Goal: Transaction & Acquisition: Purchase product/service

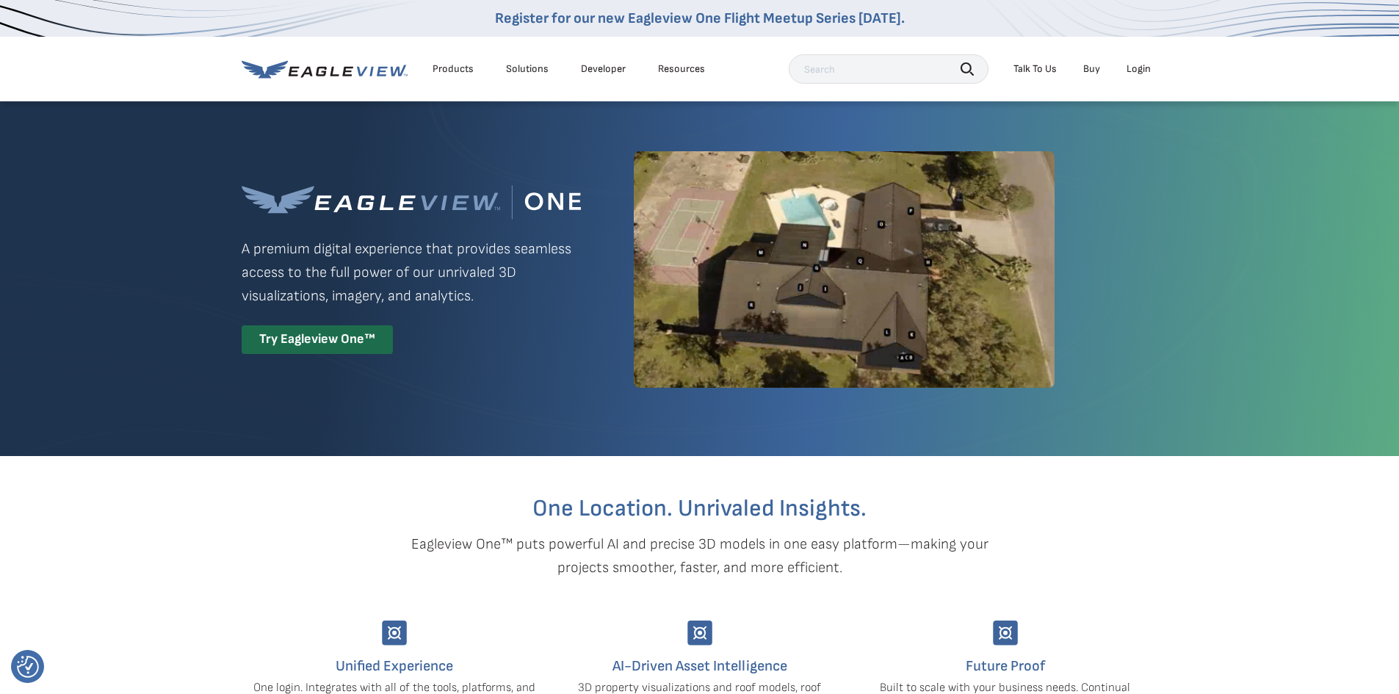
click at [1142, 68] on div "Login" at bounding box center [1138, 68] width 24 height 13
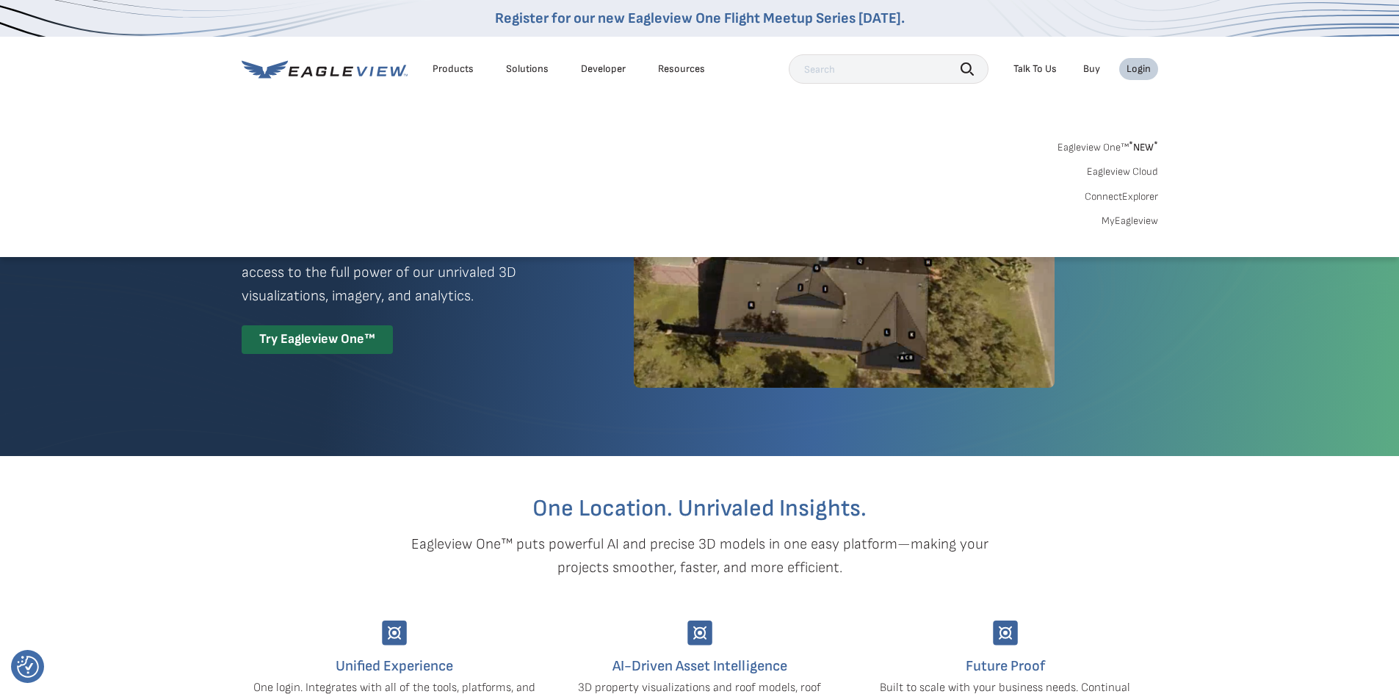
click at [1131, 220] on link "MyEagleview" at bounding box center [1129, 220] width 57 height 13
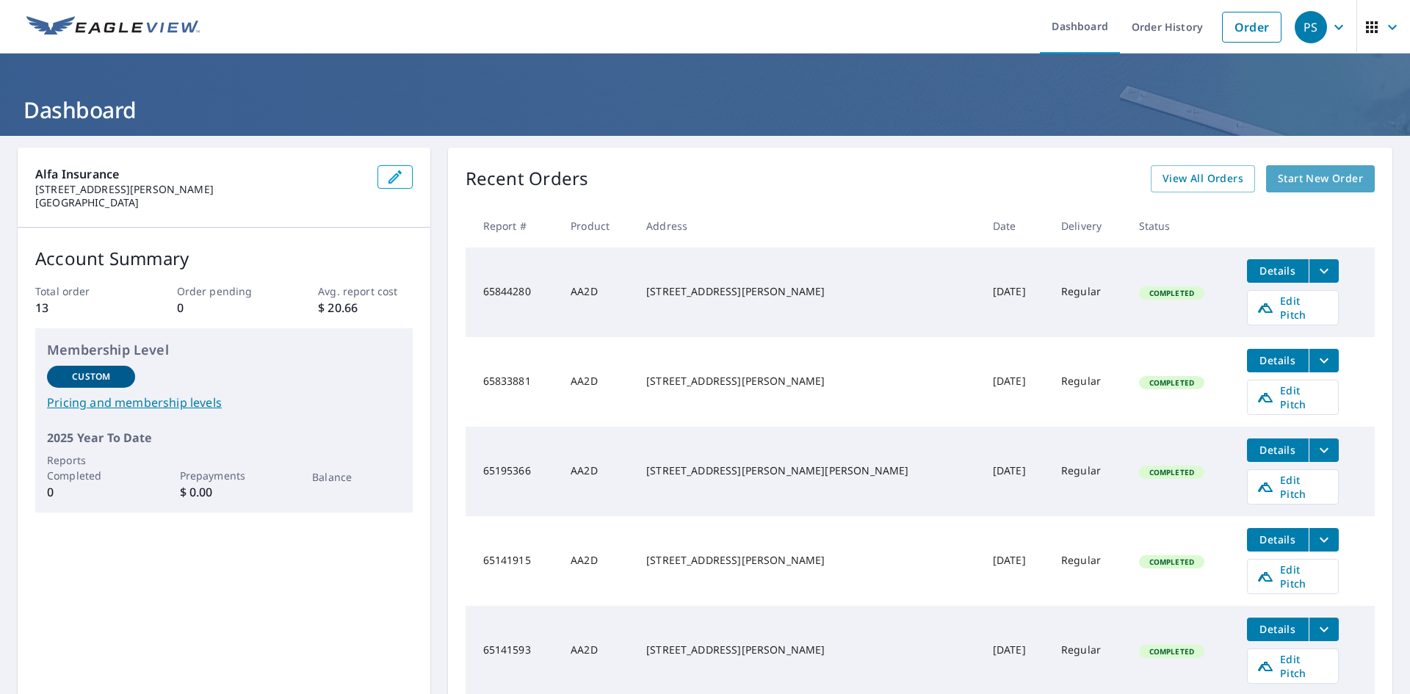
click at [1286, 185] on span "Start New Order" at bounding box center [1320, 179] width 85 height 18
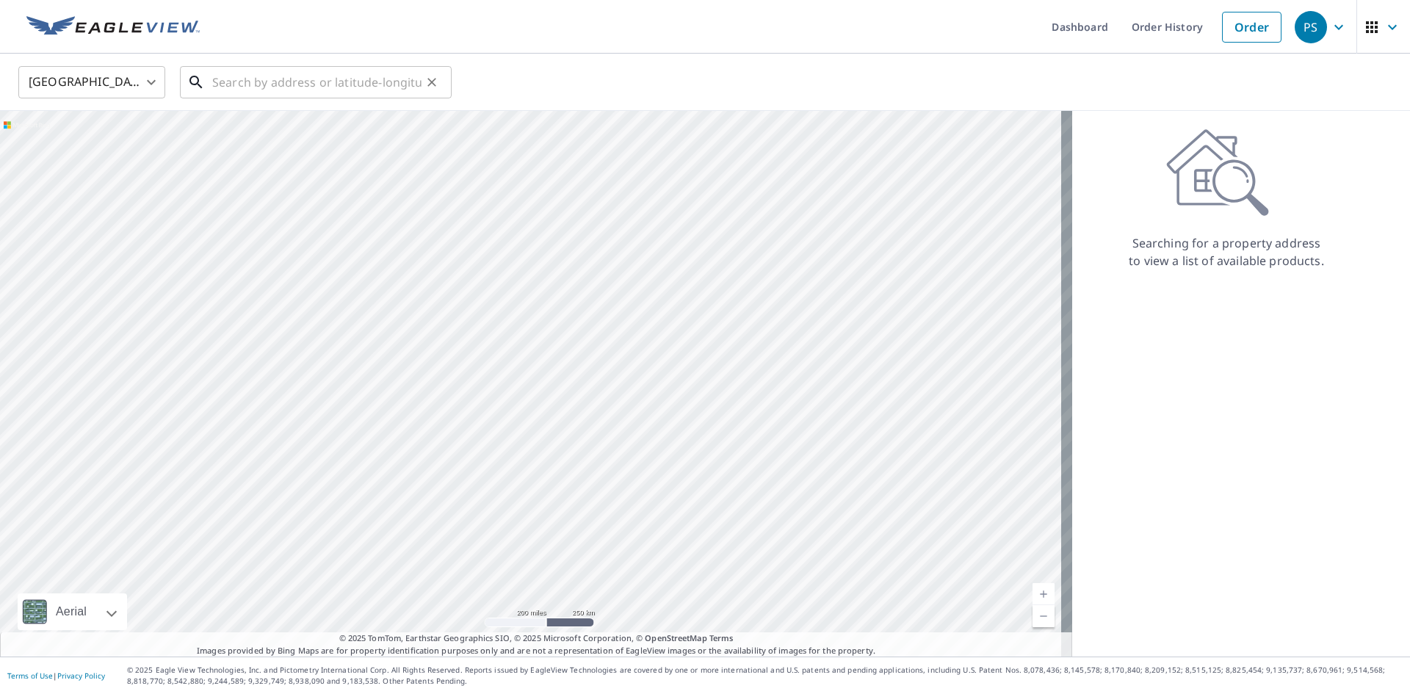
click at [327, 90] on input "text" at bounding box center [316, 82] width 209 height 41
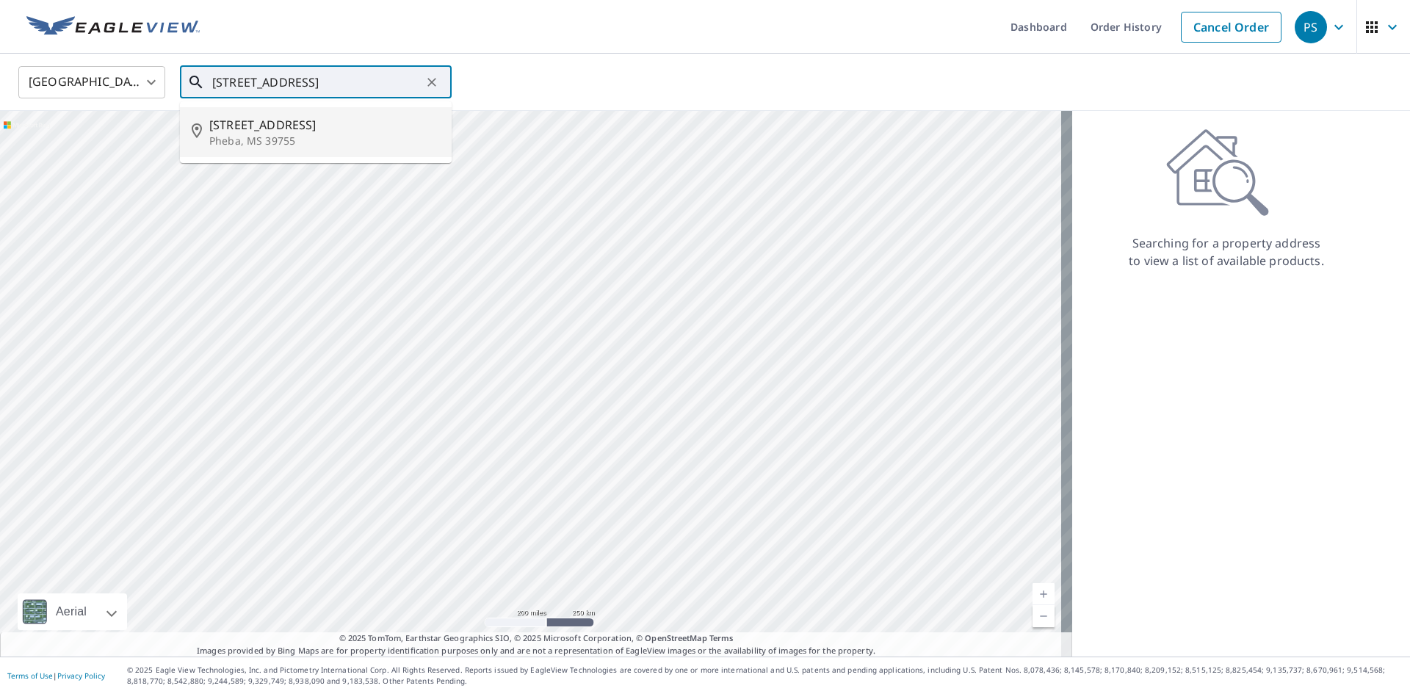
click at [314, 120] on span "[STREET_ADDRESS]" at bounding box center [324, 125] width 231 height 18
type input "[STREET_ADDRESS]"
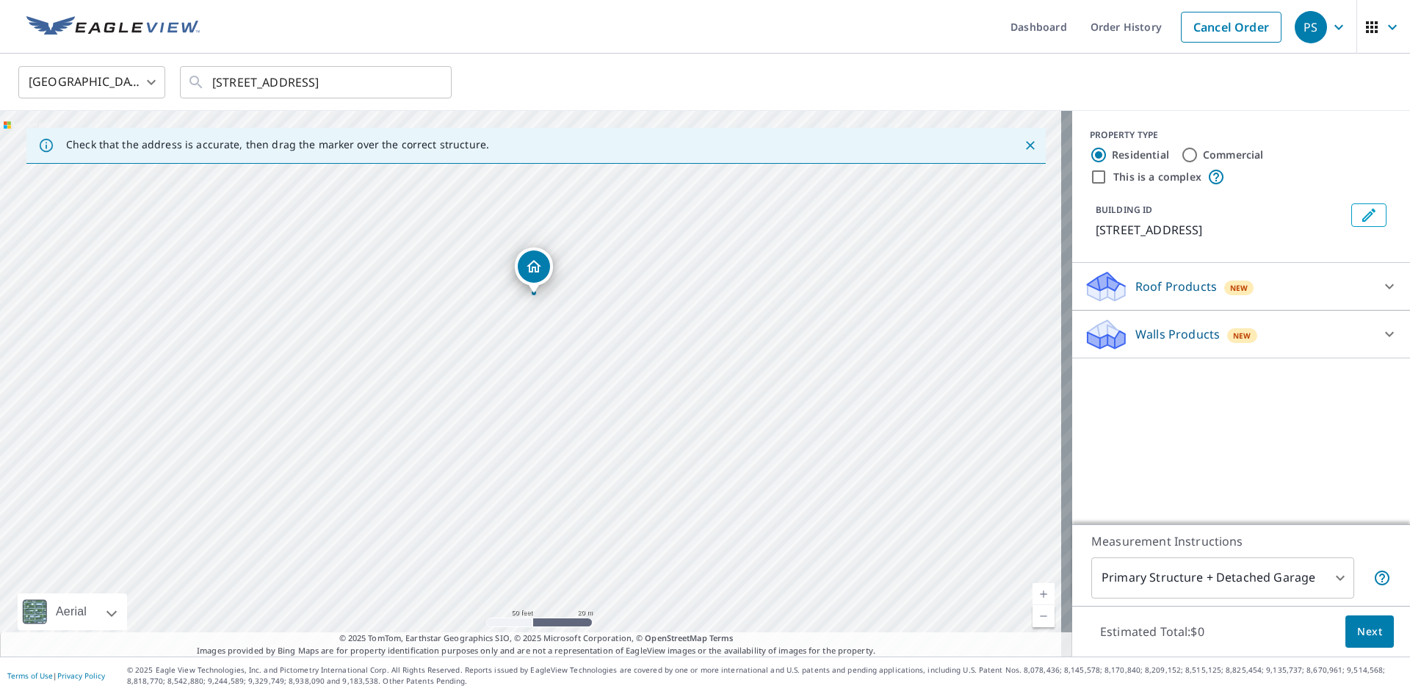
drag, startPoint x: 439, startPoint y: 499, endPoint x: 468, endPoint y: 340, distance: 162.0
click at [468, 343] on div "[STREET_ADDRESS]" at bounding box center [536, 384] width 1072 height 546
drag, startPoint x: 559, startPoint y: 222, endPoint x: 529, endPoint y: 448, distance: 228.1
click at [1143, 285] on p "Roof Products" at bounding box center [1176, 287] width 82 height 18
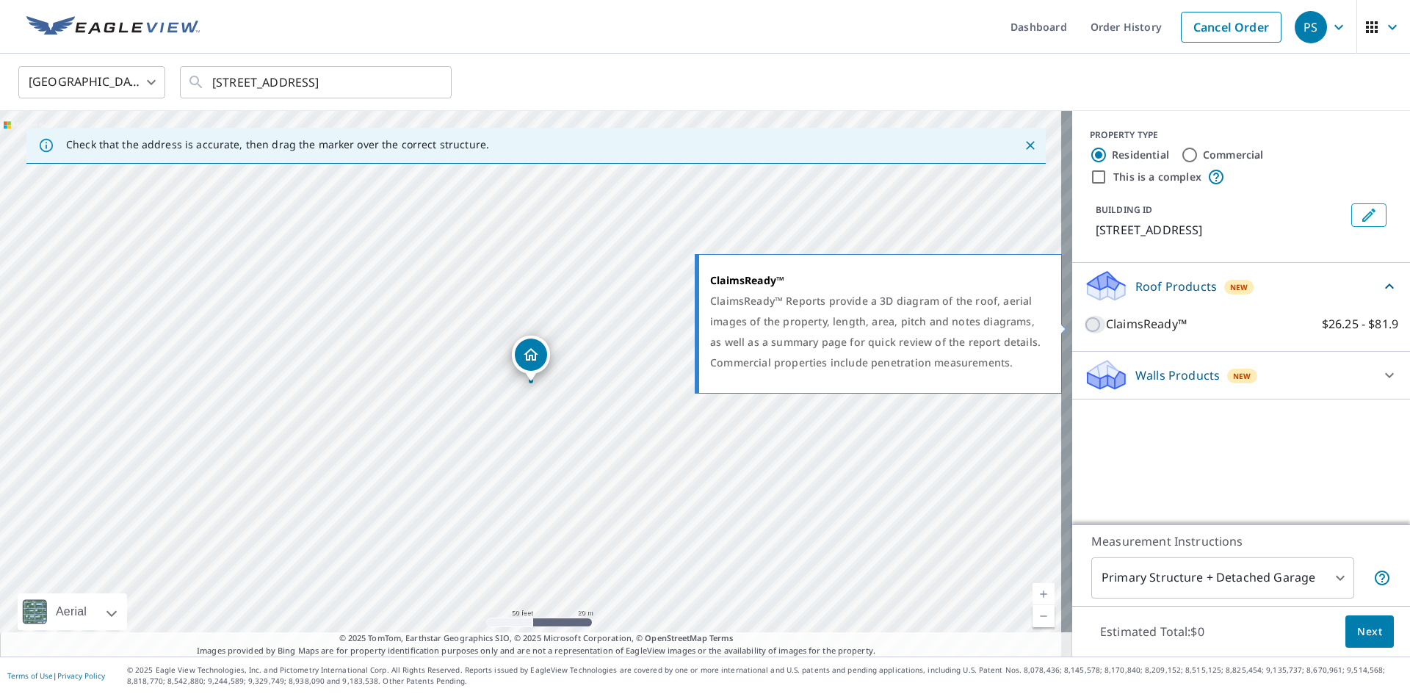
click at [1084, 320] on input "ClaimsReady™ $26.25 - $81.9" at bounding box center [1095, 325] width 22 height 18
checkbox input "true"
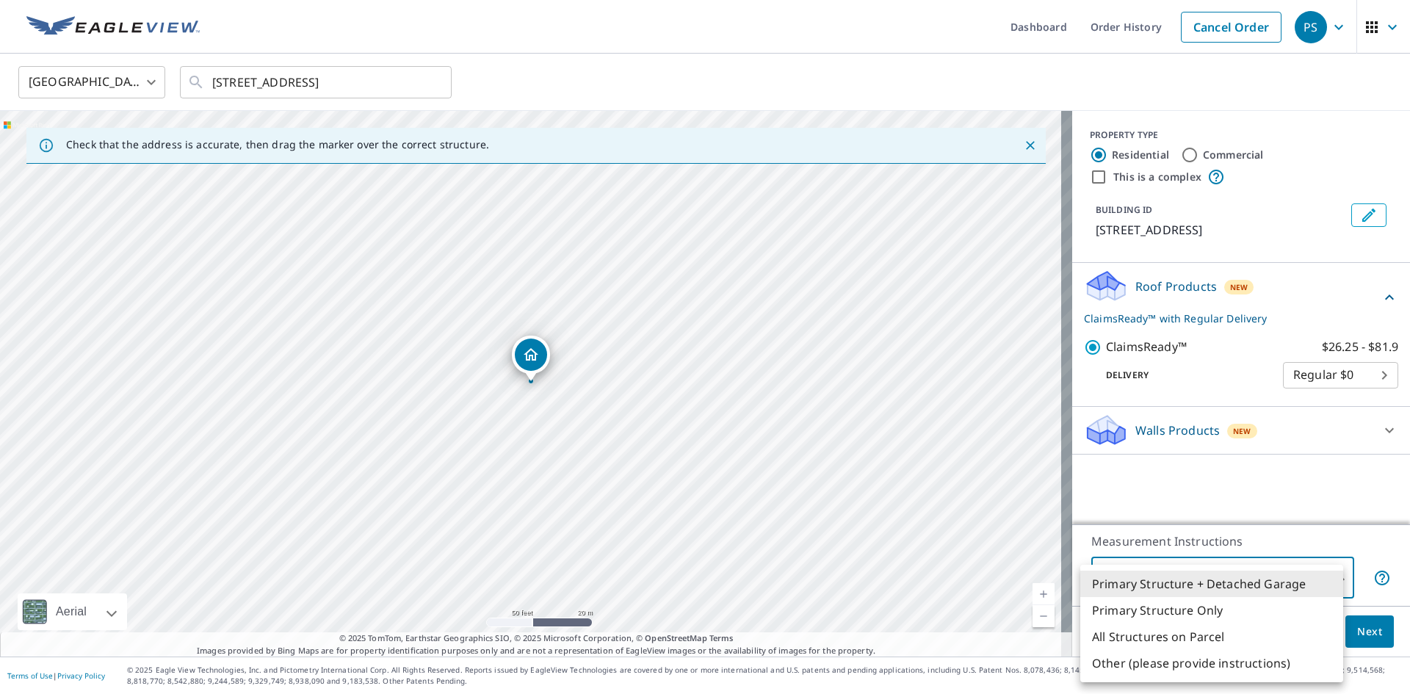
click at [1306, 584] on body "PS .favicon_svg__cls-1{fill:#8ccc4c}.favicon_svg__cls-2{fill:#0098c5} PS Dashbo…" at bounding box center [705, 347] width 1410 height 694
click at [1209, 605] on li "Primary Structure Only" at bounding box center [1211, 610] width 263 height 26
type input "2"
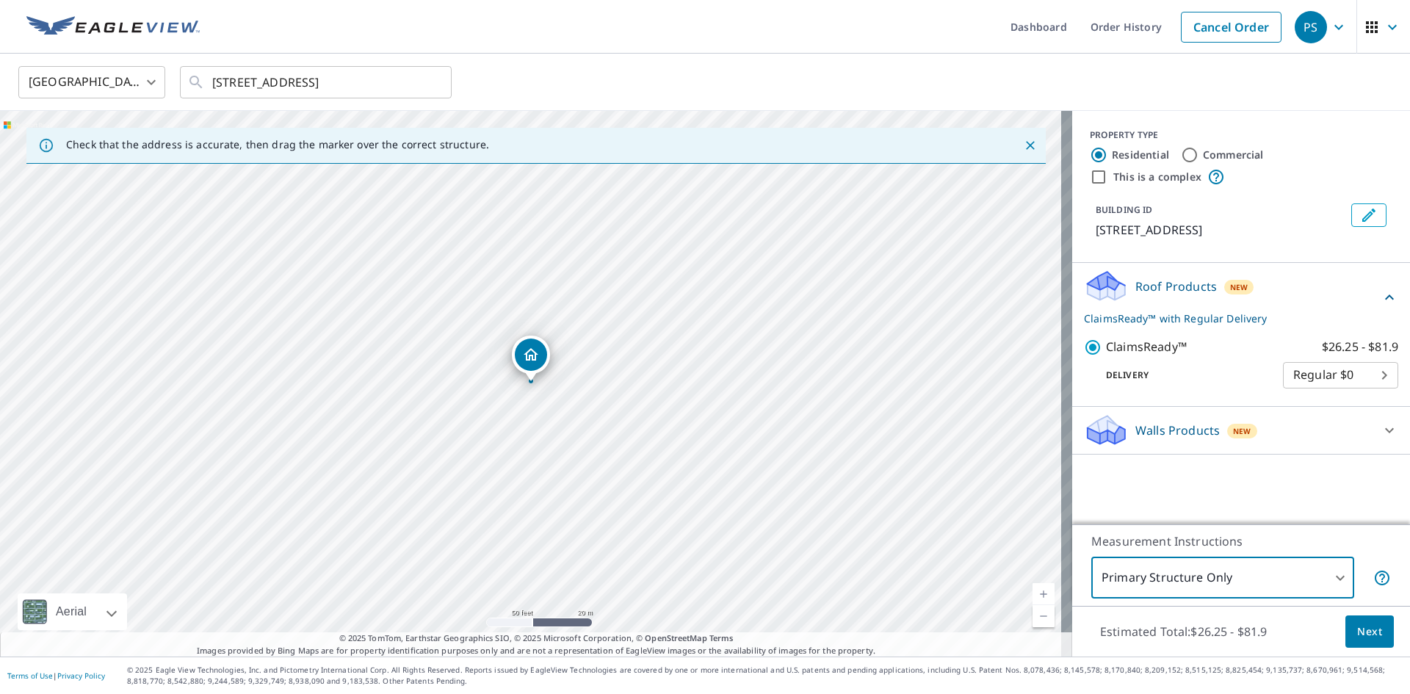
click at [1371, 623] on button "Next" at bounding box center [1369, 631] width 48 height 33
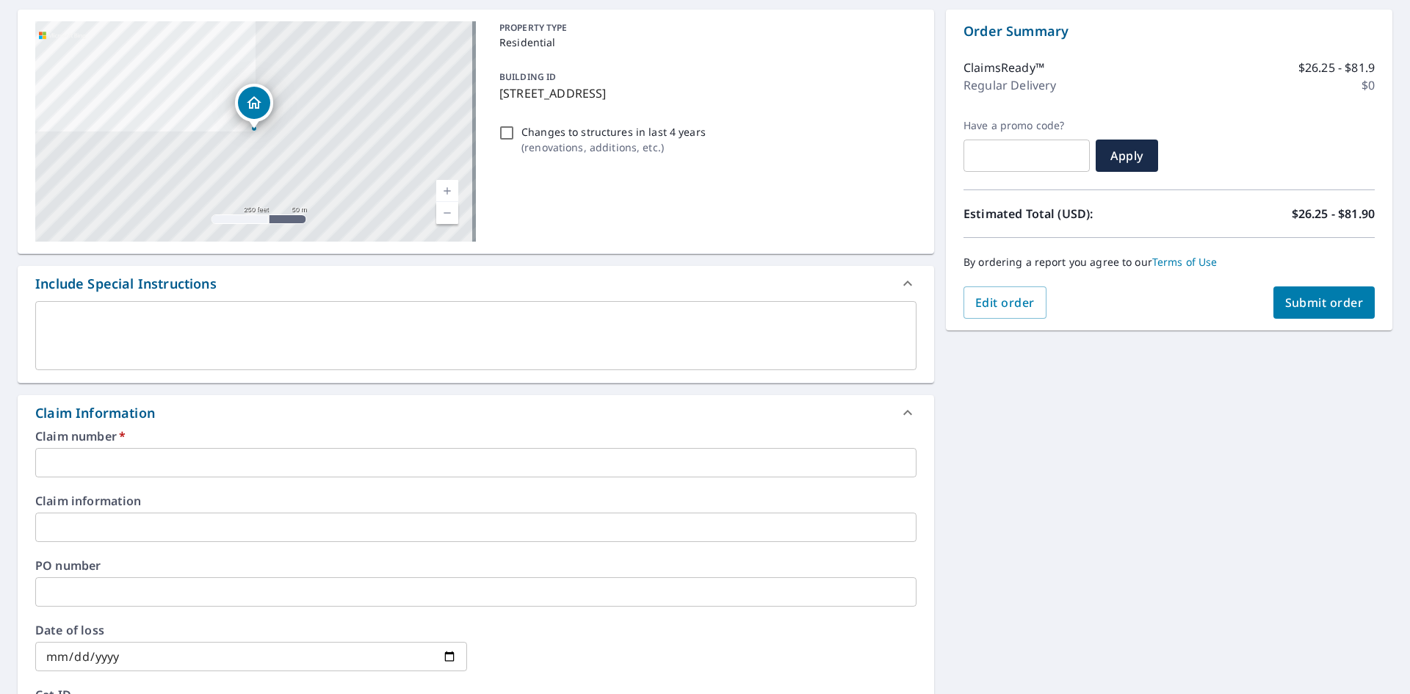
scroll to position [147, 0]
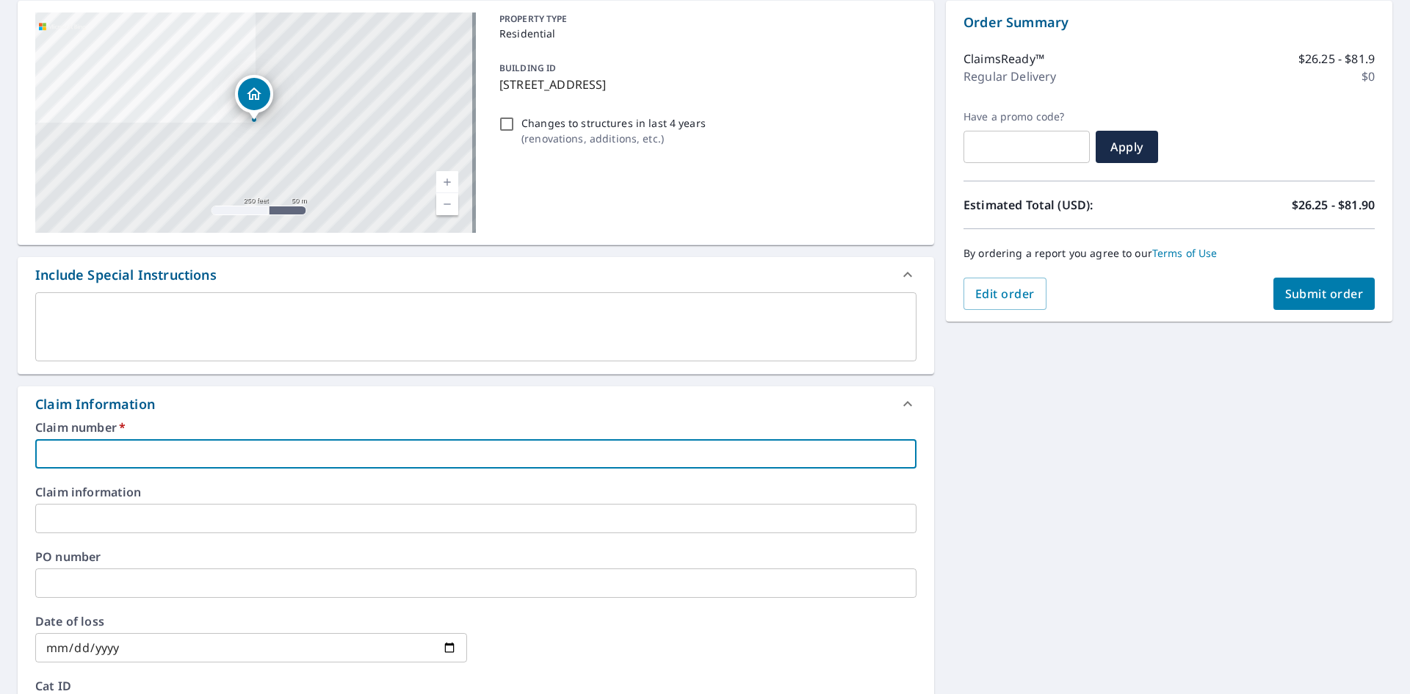
click at [515, 449] on input "text" at bounding box center [475, 453] width 881 height 29
type input "T0001134732"
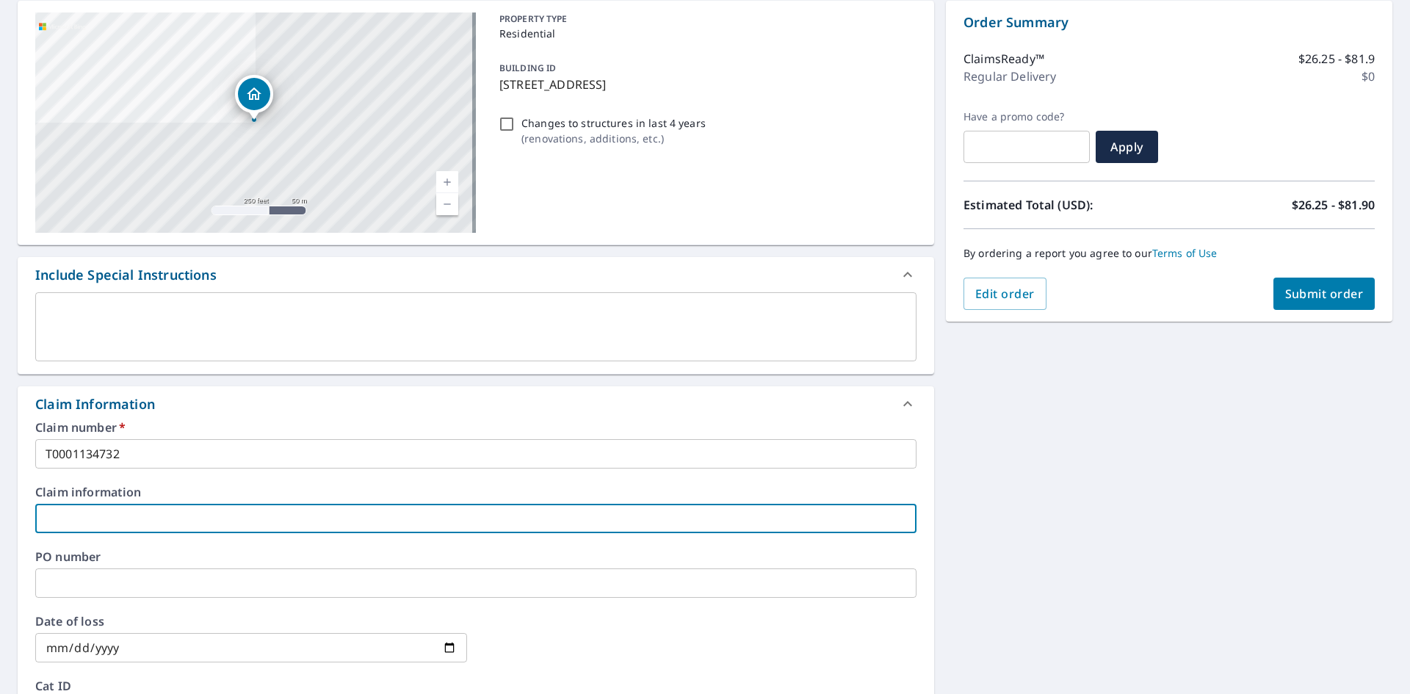
click at [516, 515] on input "text" at bounding box center [475, 518] width 881 height 29
type input "[PERSON_NAME]"
click at [511, 584] on input "text" at bounding box center [475, 582] width 881 height 29
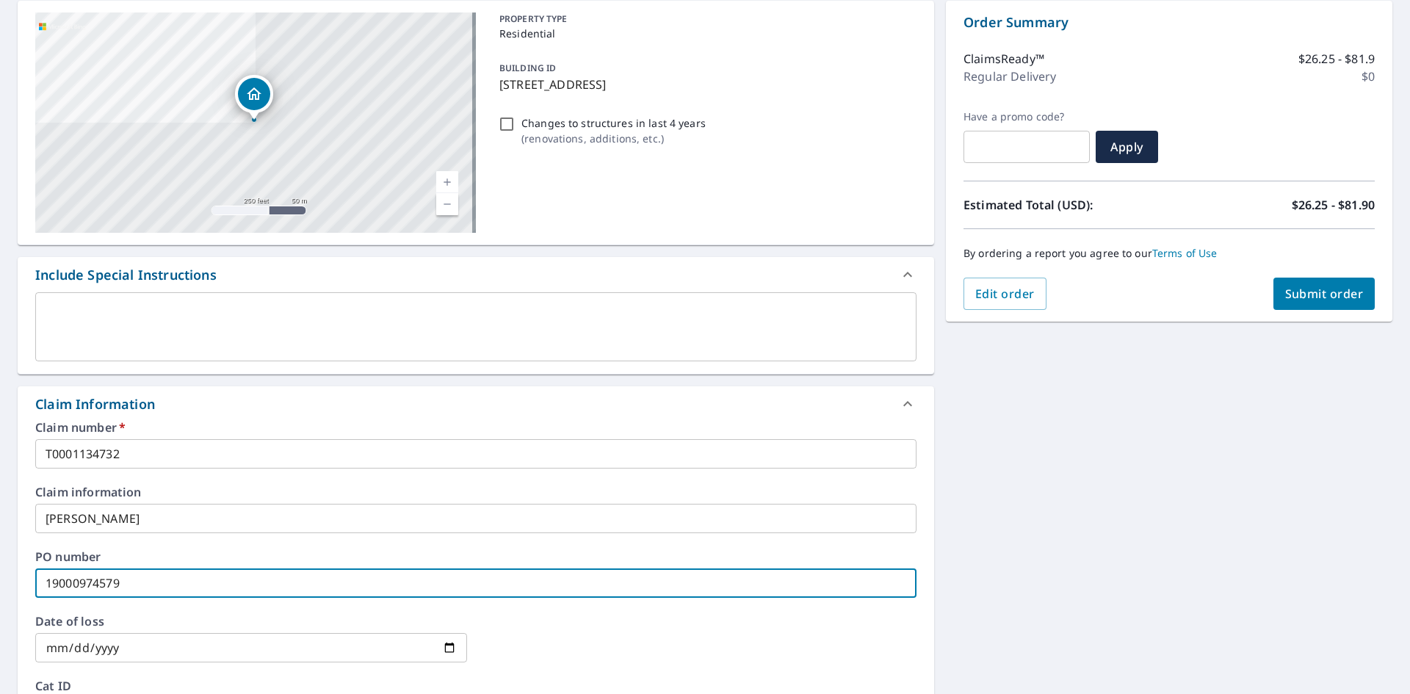
type input "19000974579"
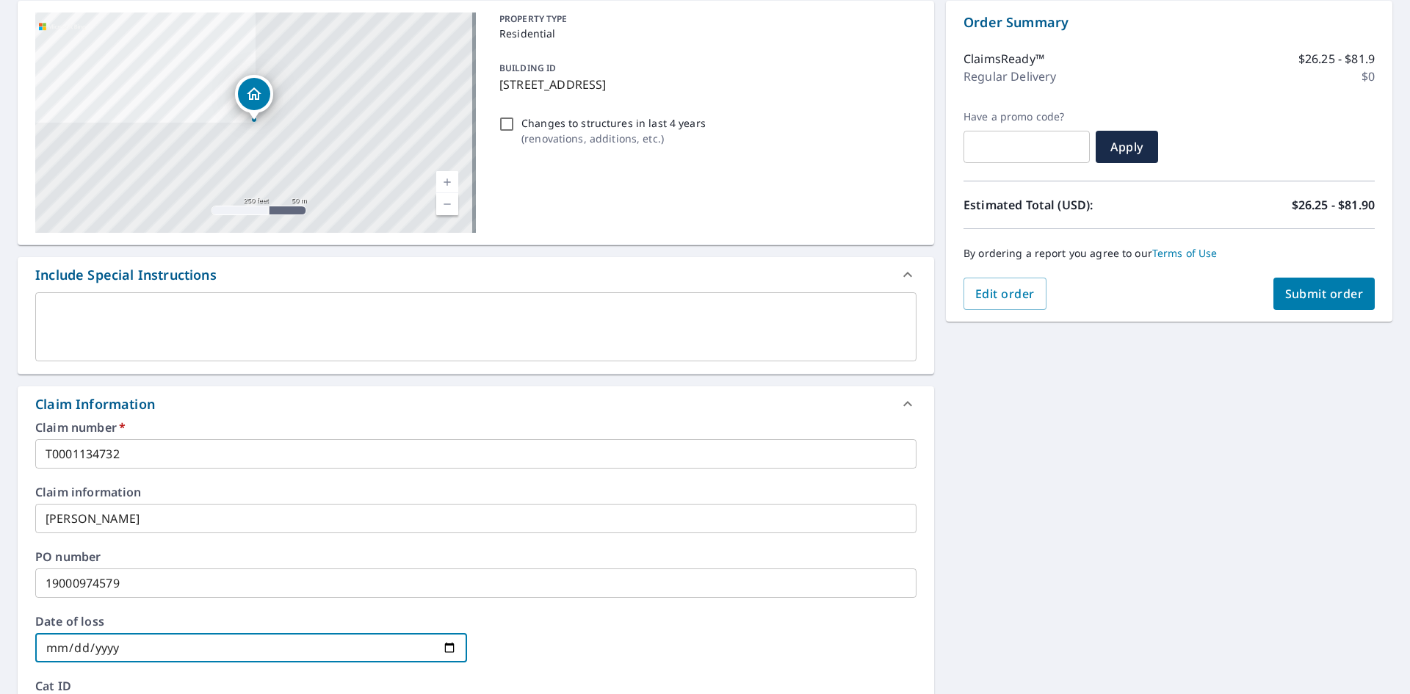
click at [446, 648] on input "date" at bounding box center [251, 647] width 432 height 29
type input "[DATE]"
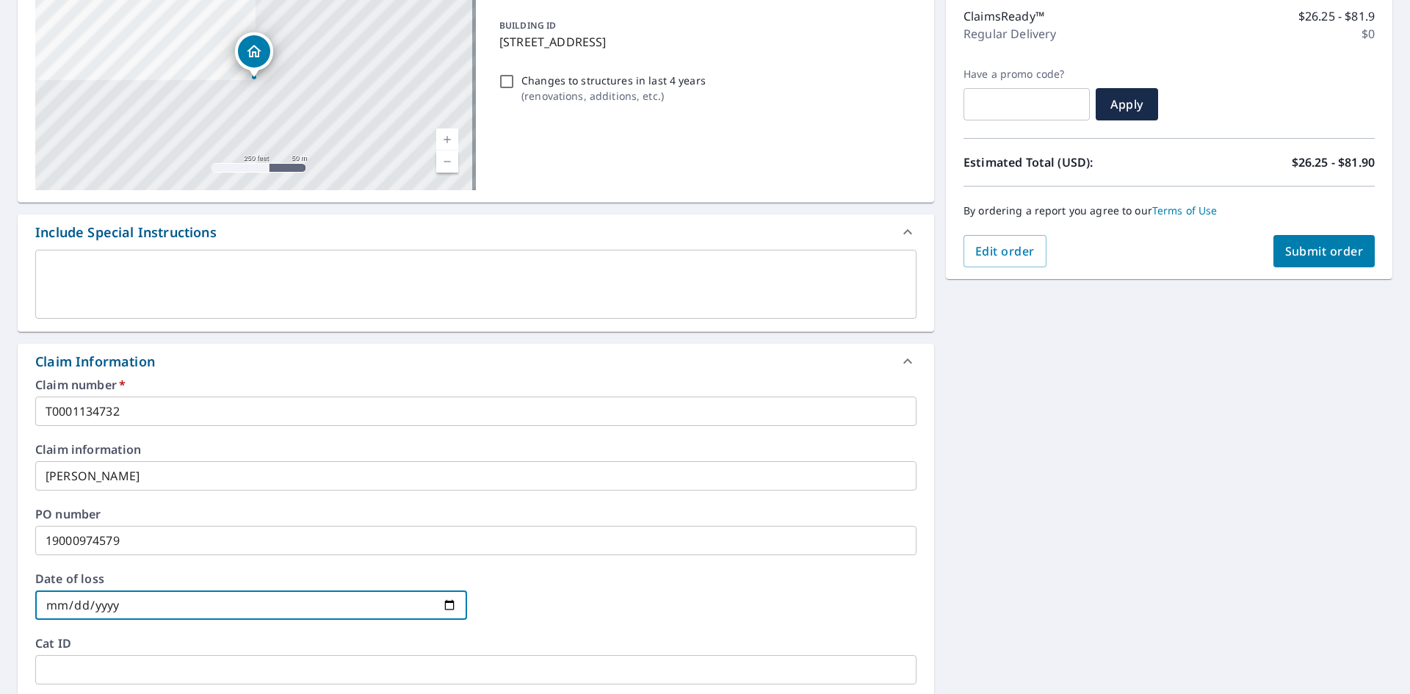
scroll to position [0, 0]
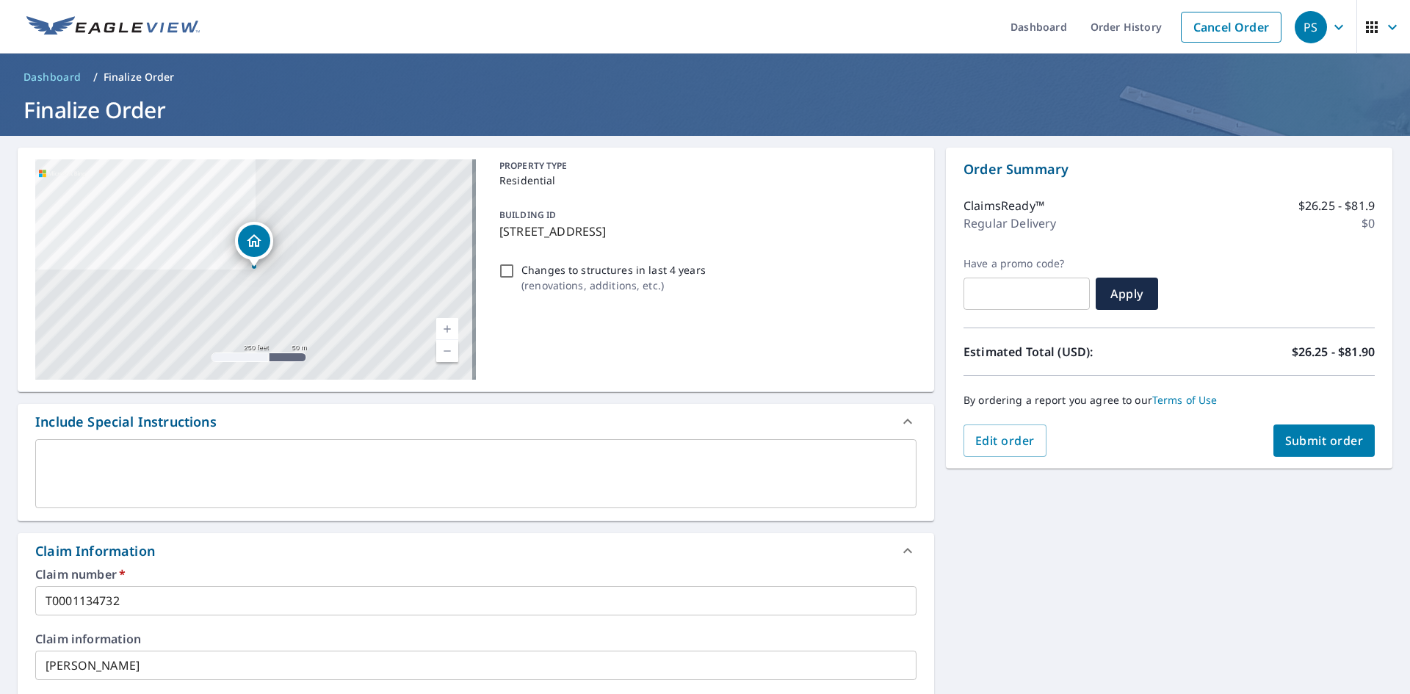
click at [1293, 437] on span "Submit order" at bounding box center [1324, 440] width 79 height 16
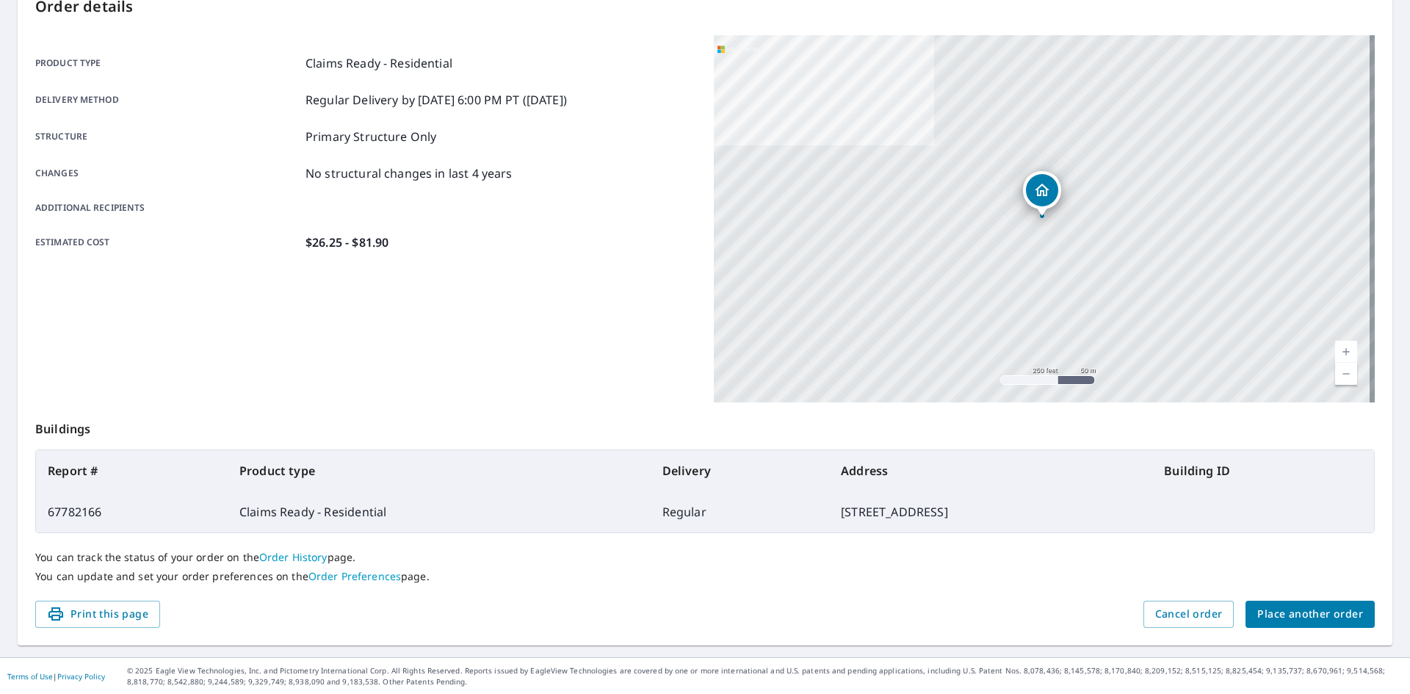
scroll to position [170, 0]
